Goal: Browse casually: Explore the website without a specific task or goal

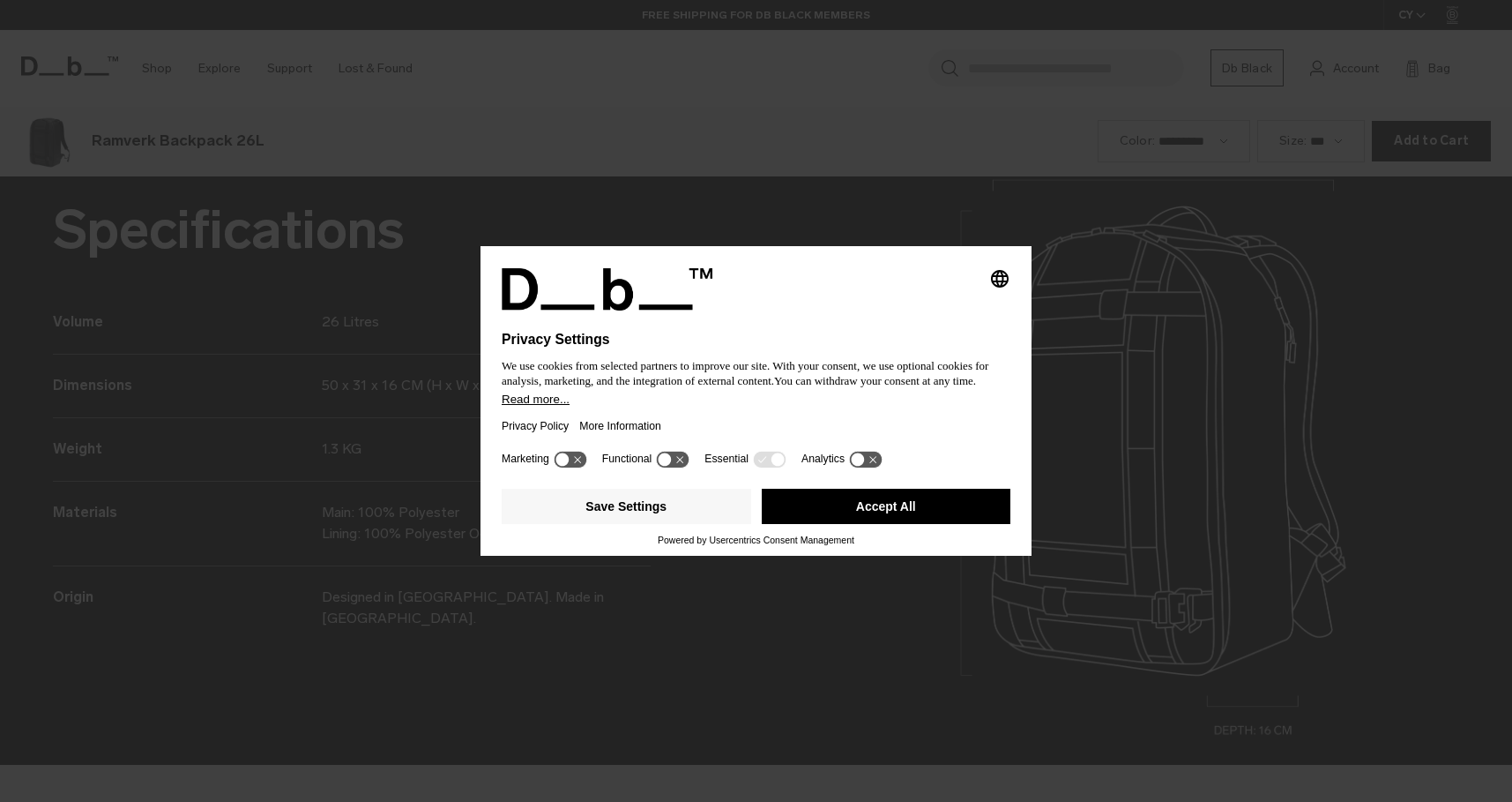
scroll to position [2405, 0]
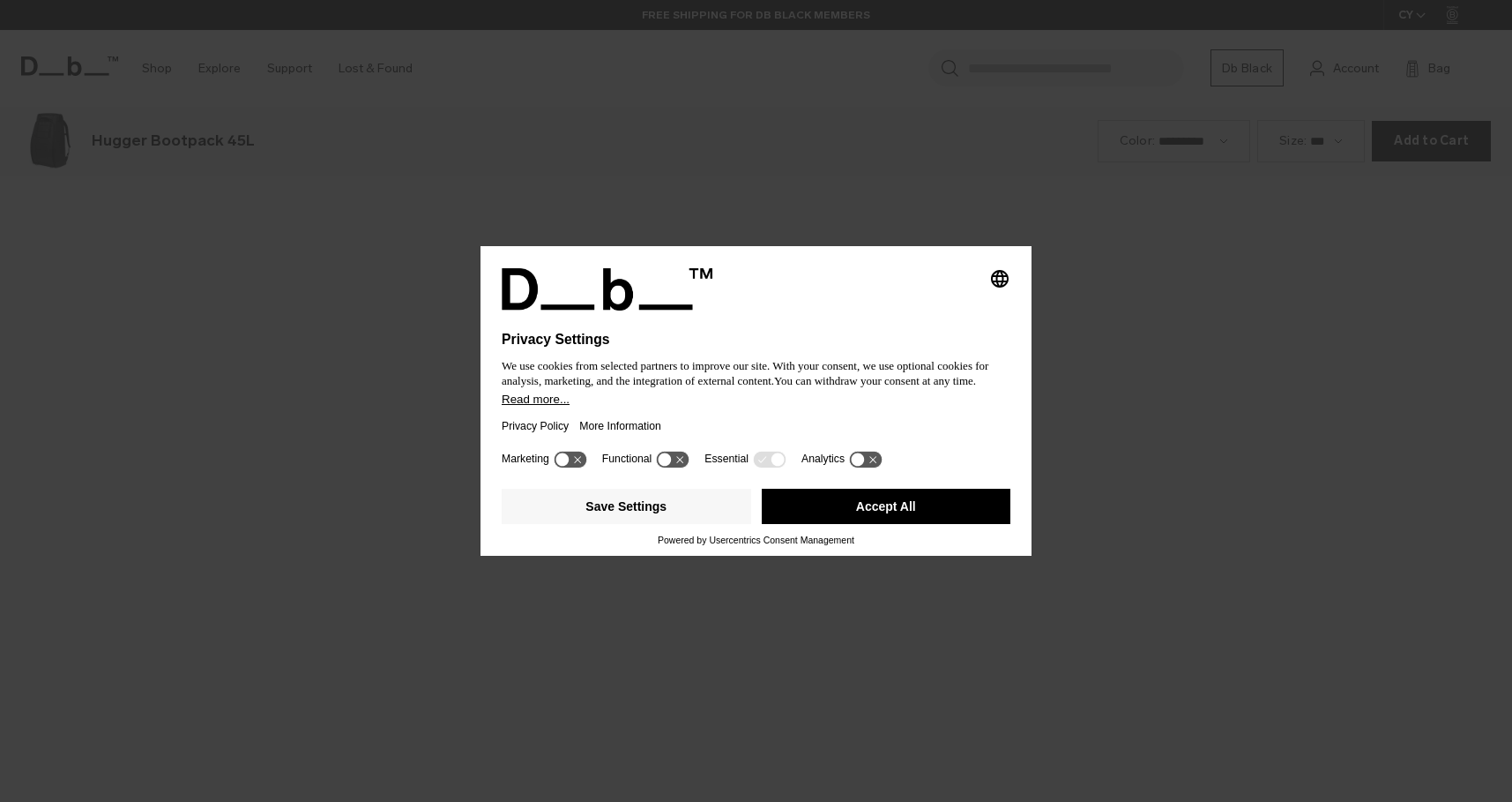
scroll to position [2405, 0]
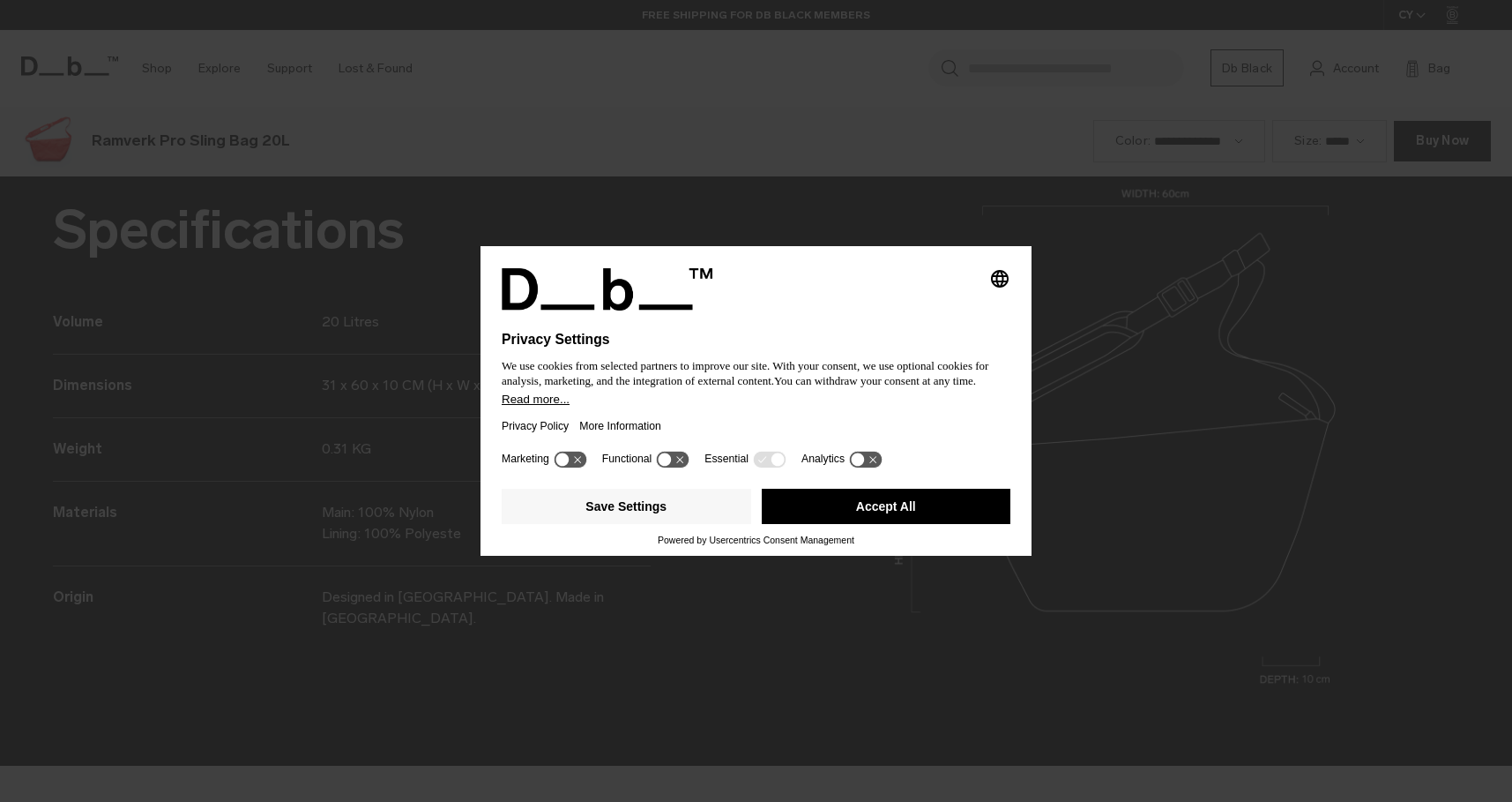
scroll to position [2405, 0]
